Goal: Obtain resource: Download file/media

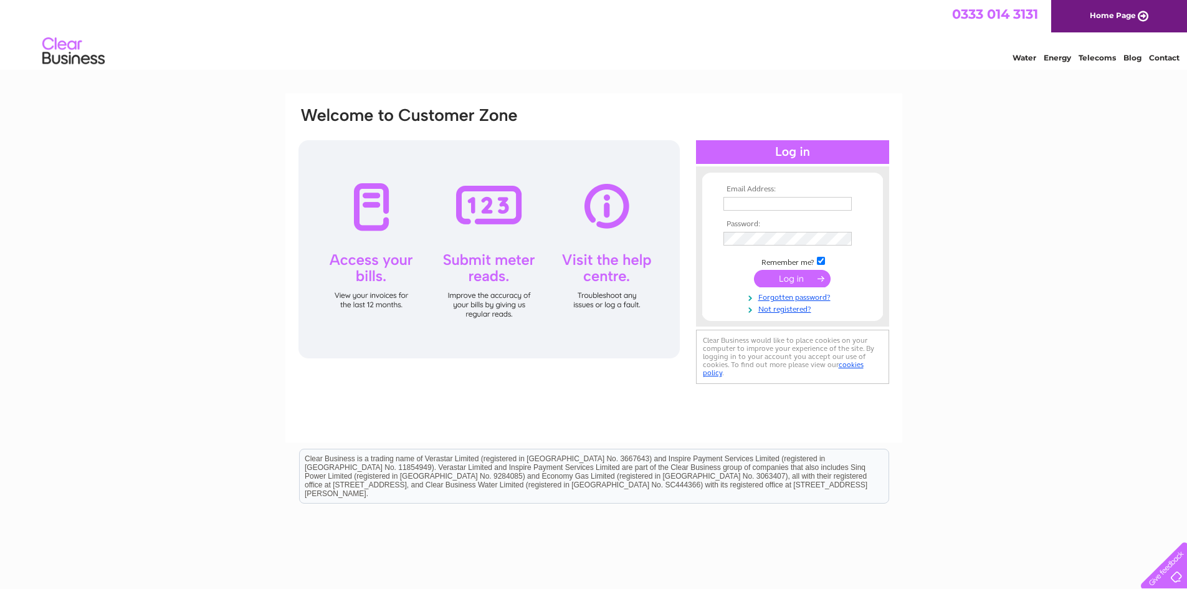
type input "hector@leisuretvrights.com"
click at [800, 280] on input "submit" at bounding box center [792, 278] width 77 height 17
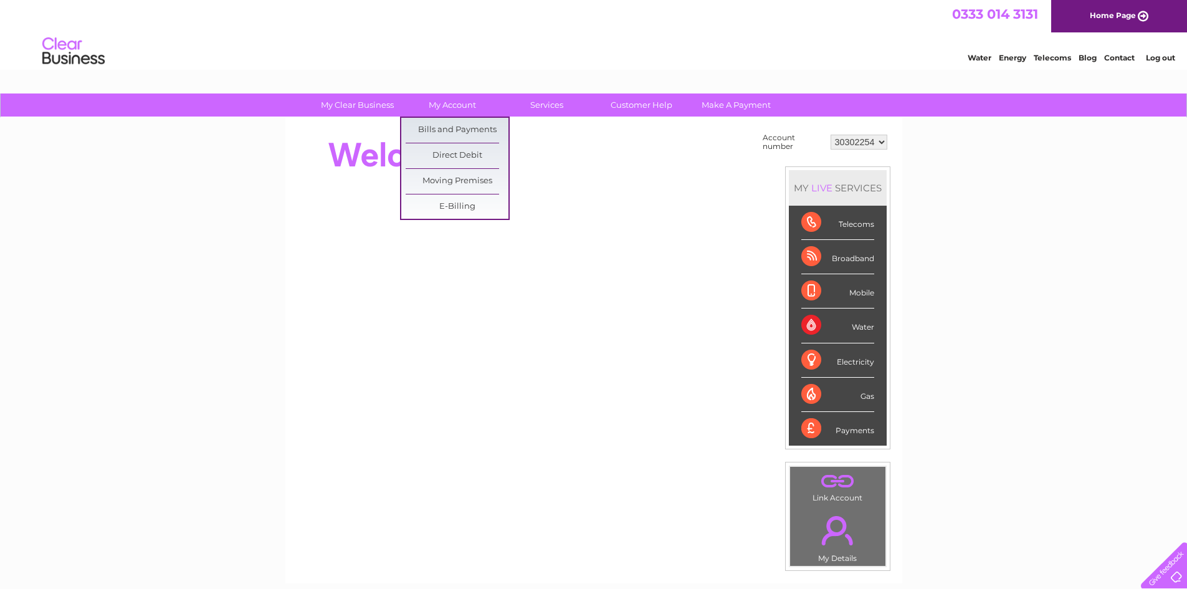
click at [457, 73] on html "0333 014 3131 Home Page Water Energy Telecoms Blog Contact Log out" at bounding box center [593, 36] width 1187 height 73
click at [452, 130] on link "Bills and Payments" at bounding box center [457, 130] width 103 height 25
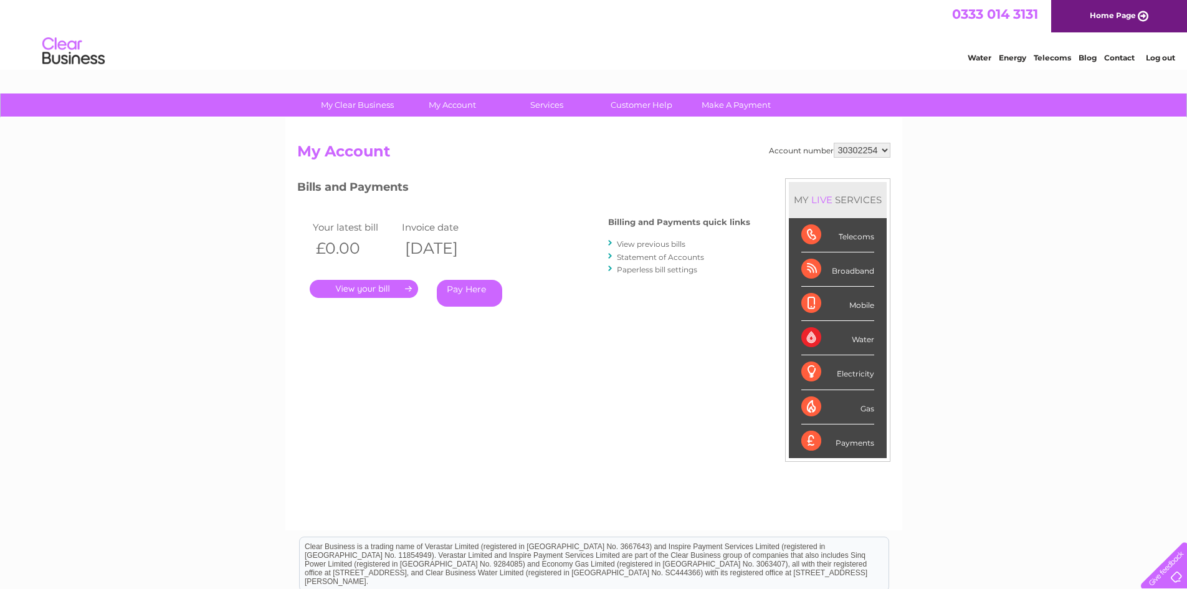
click at [671, 246] on link "View previous bills" at bounding box center [651, 243] width 69 height 9
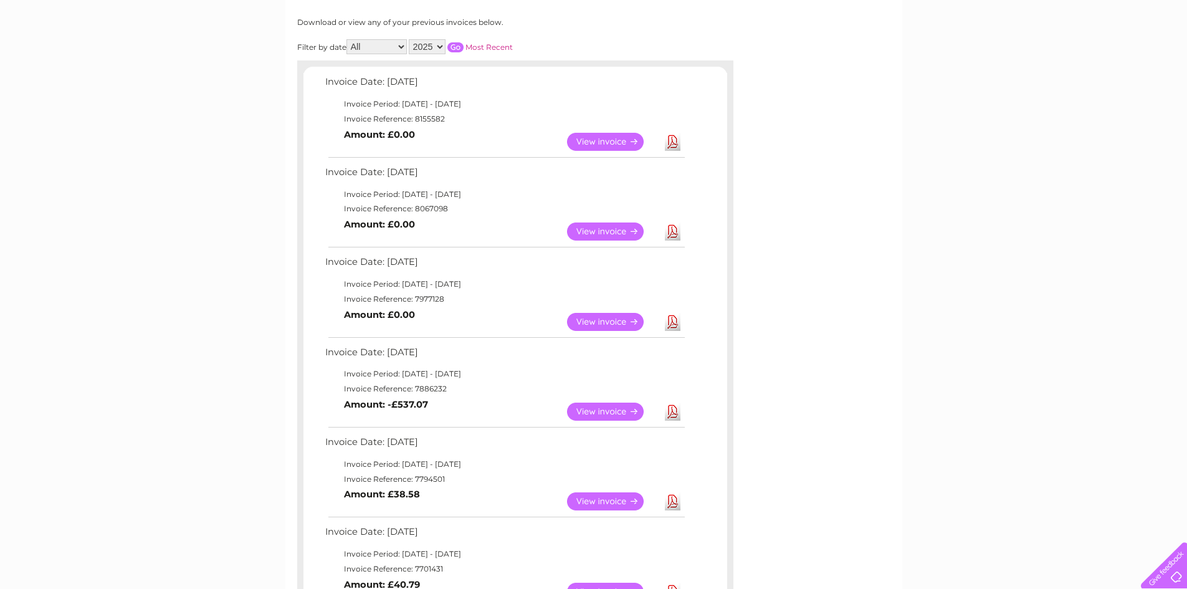
scroll to position [187, 0]
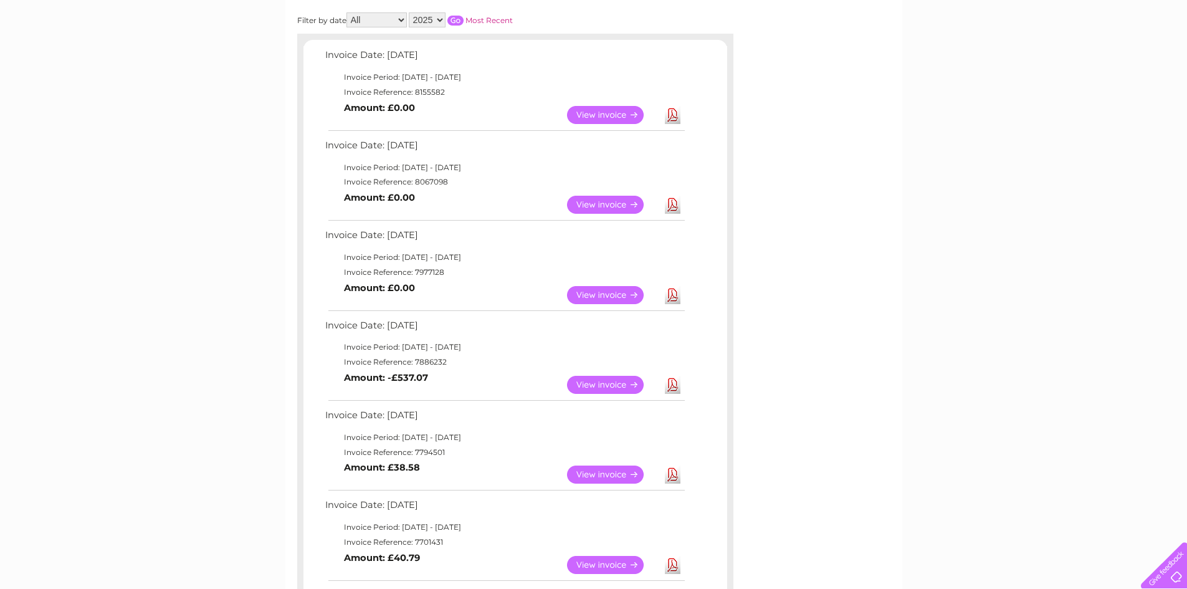
click at [612, 291] on link "View" at bounding box center [613, 295] width 92 height 18
click at [583, 389] on link "View" at bounding box center [613, 384] width 92 height 18
click at [673, 296] on link "Download" at bounding box center [673, 294] width 16 height 18
click at [671, 206] on link "Download" at bounding box center [673, 204] width 16 height 18
